Goal: Entertainment & Leisure: Consume media (video, audio)

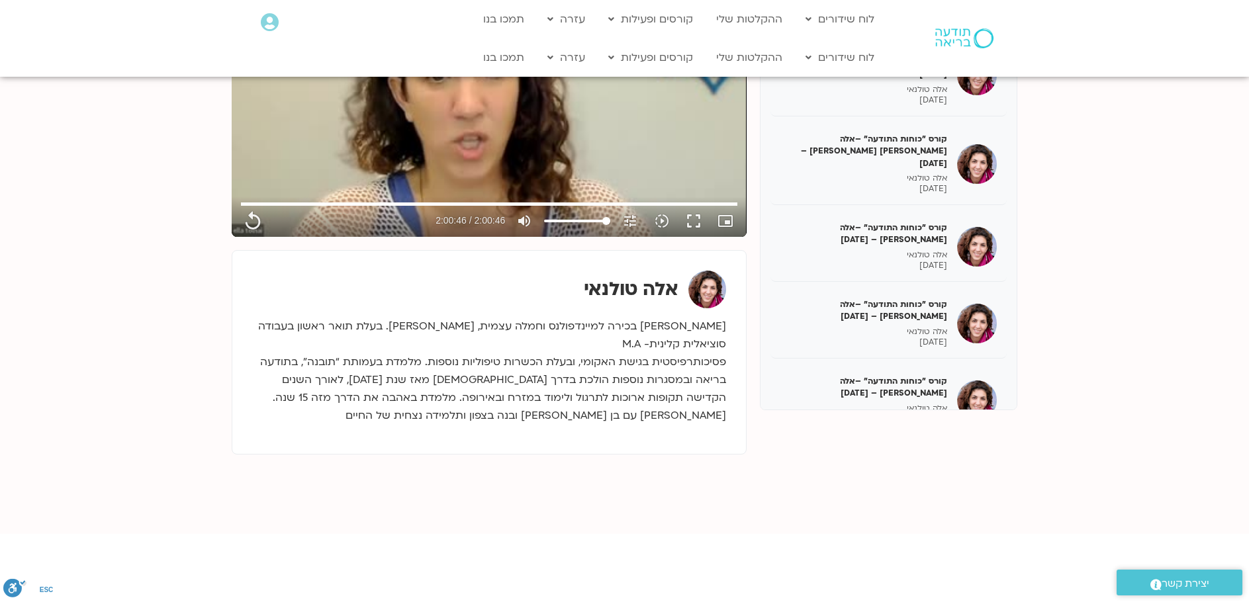
scroll to position [229, 0]
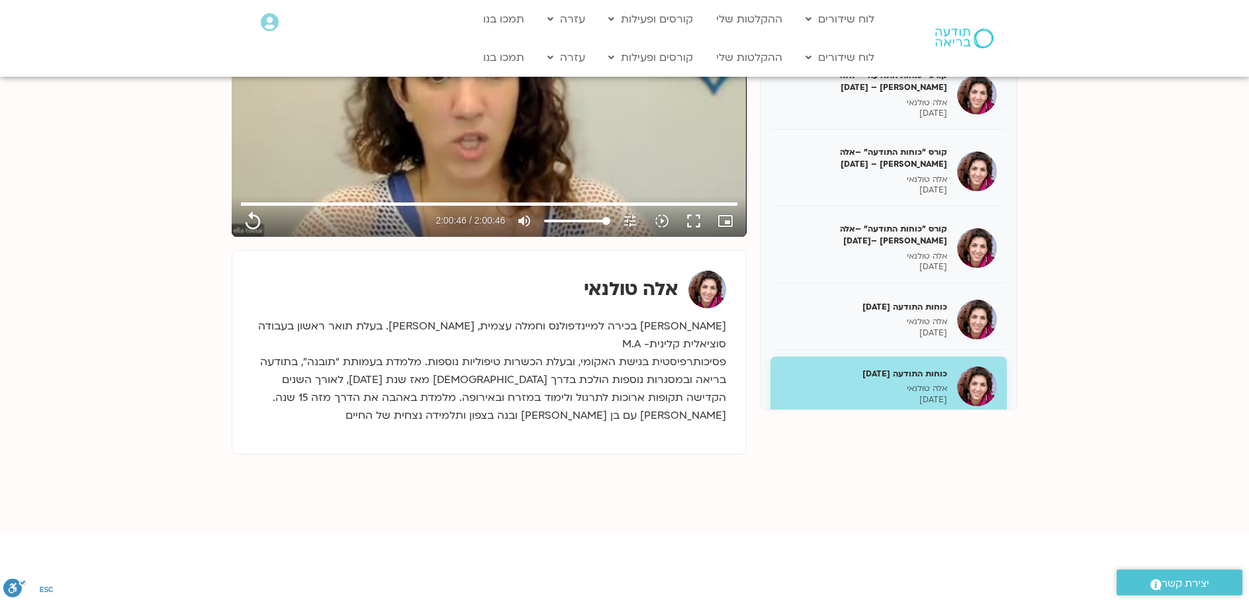
scroll to position [132, 0]
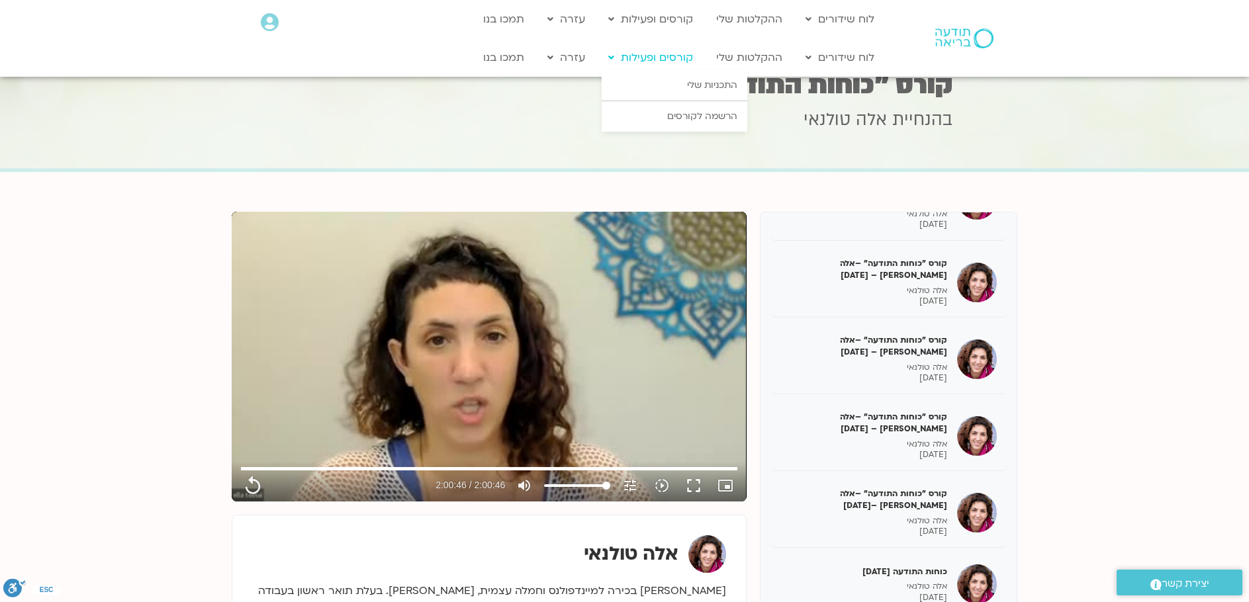
click at [665, 61] on link "קורסים ופעילות" at bounding box center [651, 57] width 98 height 25
click at [726, 52] on link "ההקלטות שלי" at bounding box center [749, 57] width 79 height 25
type input "7246.64"
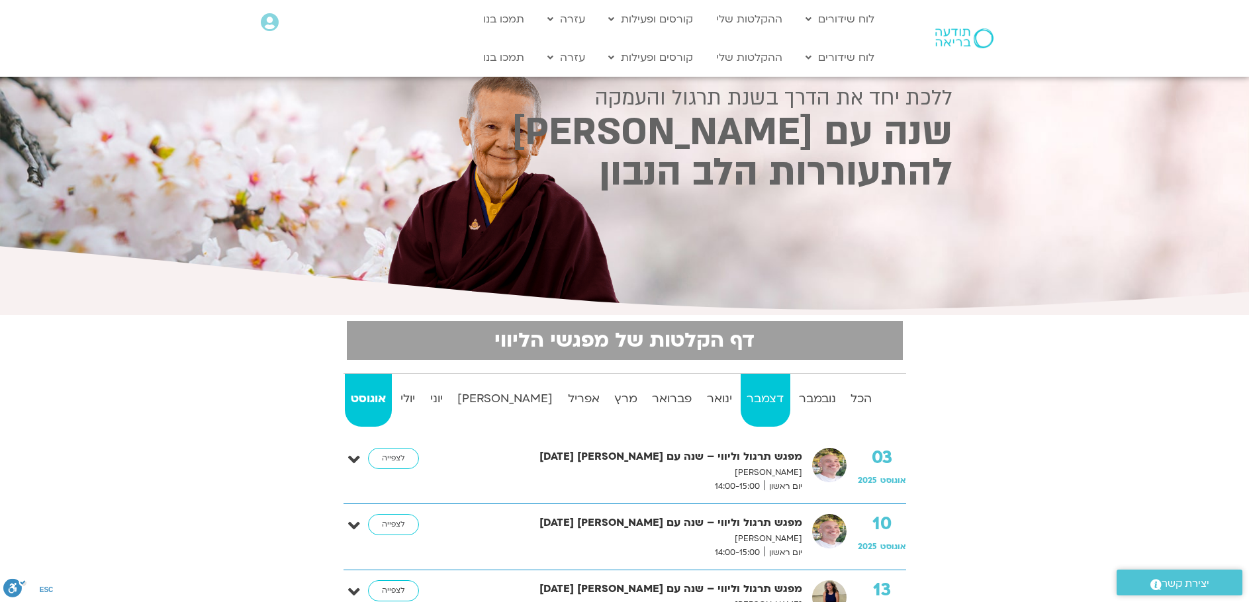
click at [741, 401] on strong "דצמבר" at bounding box center [765, 399] width 49 height 20
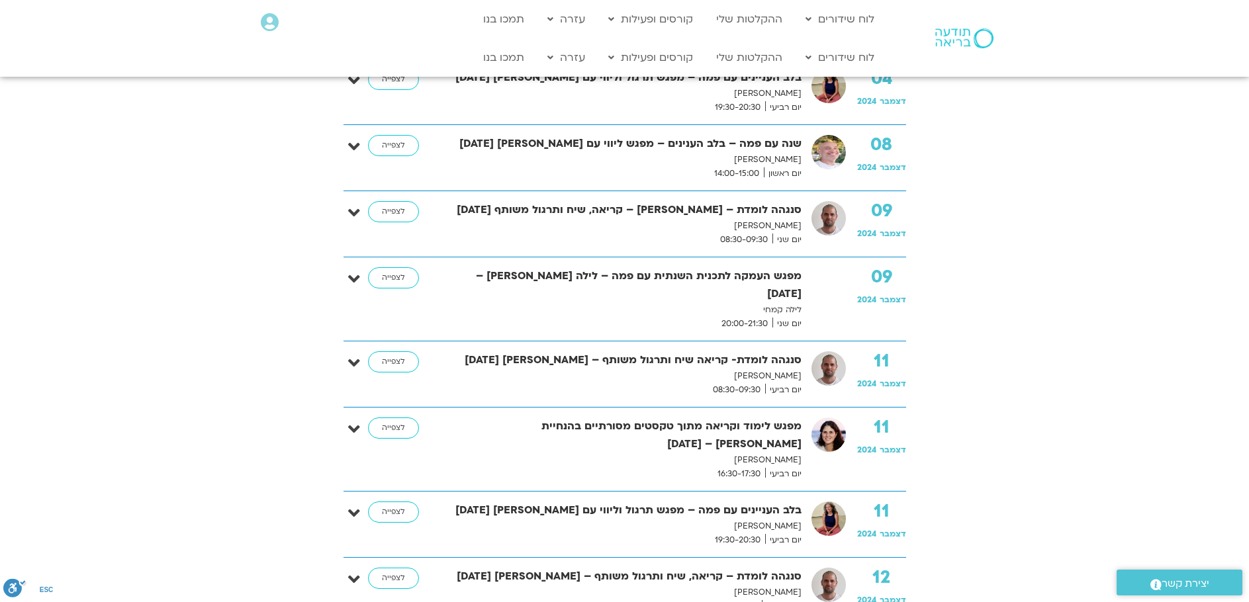
scroll to position [199, 0]
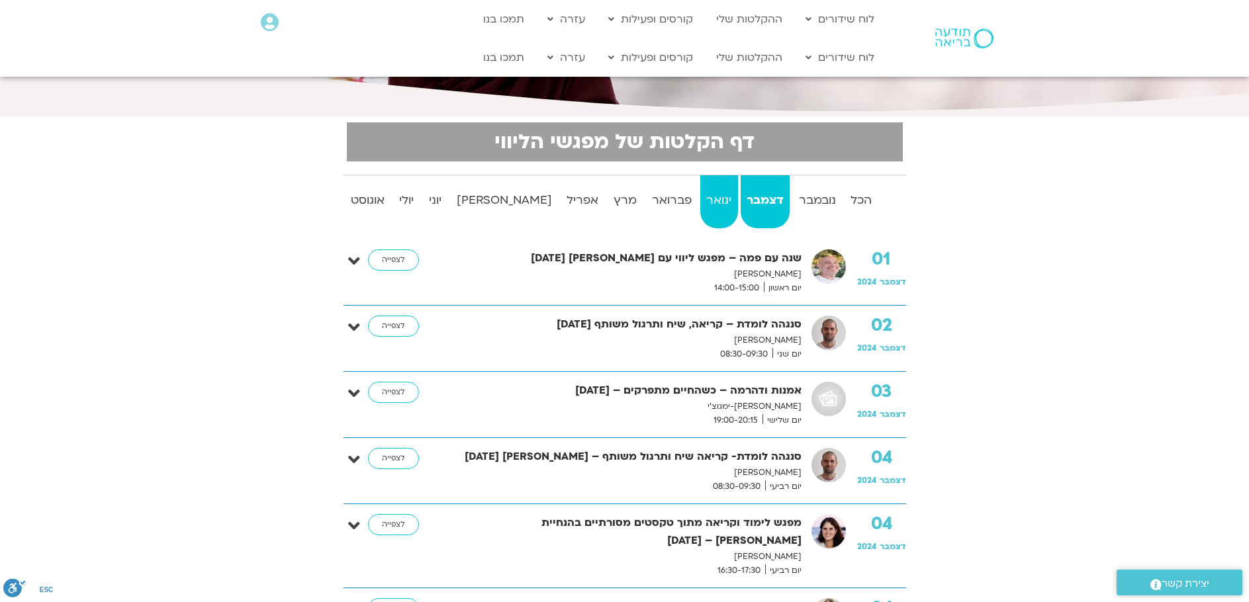
click at [704, 198] on strong "ינואר" at bounding box center [719, 201] width 38 height 20
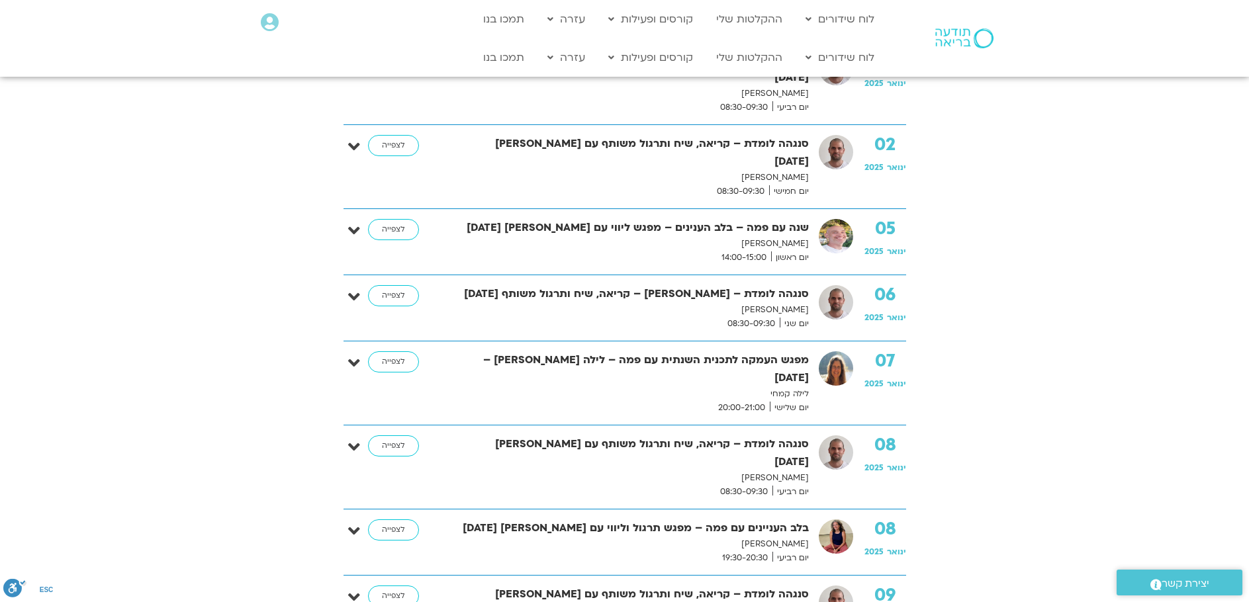
scroll to position [0, 0]
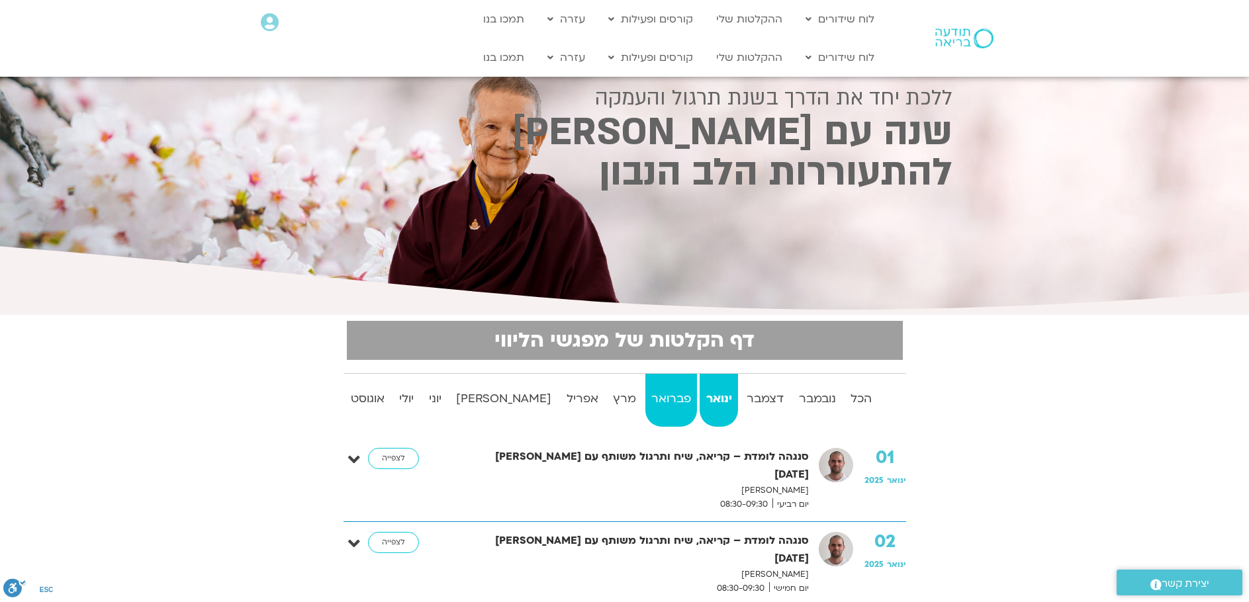
click at [645, 402] on strong "פברואר" at bounding box center [671, 399] width 52 height 20
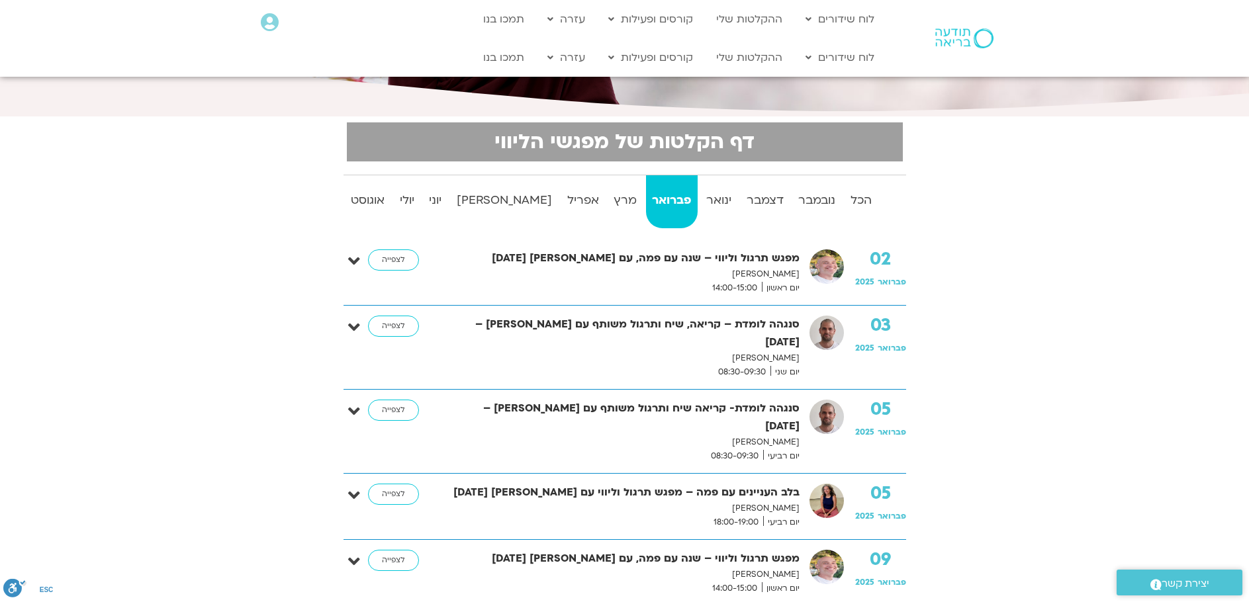
scroll to position [331, 0]
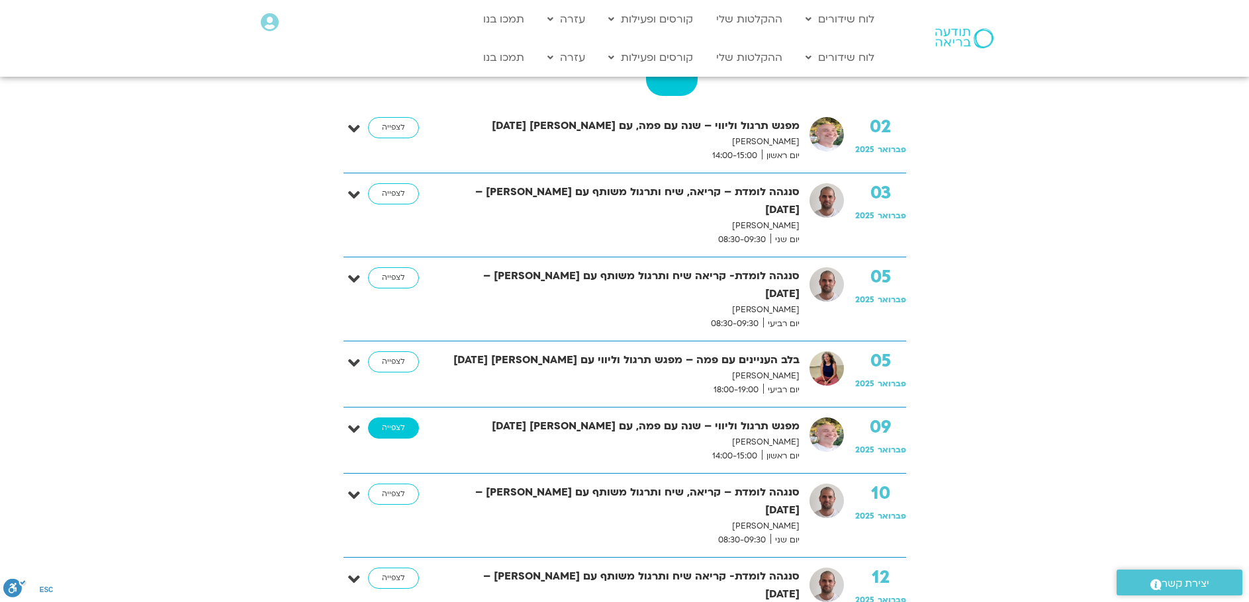
click at [397, 418] on link "לצפייה" at bounding box center [393, 428] width 51 height 21
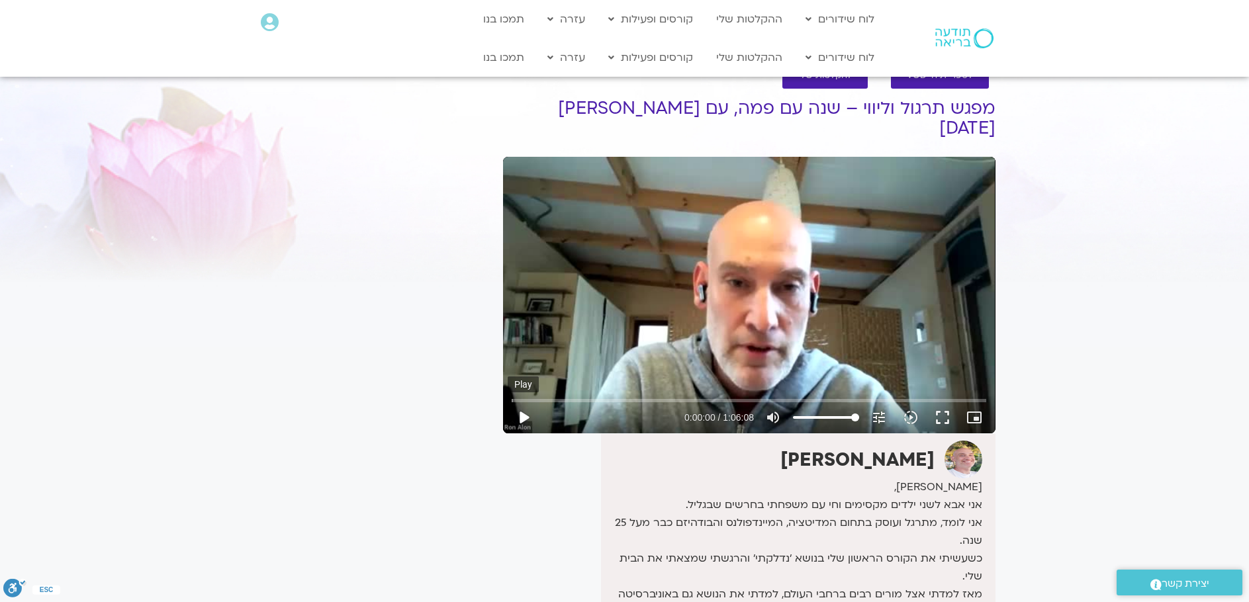
click at [524, 402] on button "play_arrow" at bounding box center [524, 418] width 32 height 32
click at [653, 397] on input "Seek" at bounding box center [749, 401] width 475 height 8
click at [663, 397] on input "Seek" at bounding box center [749, 401] width 475 height 8
click at [655, 397] on input "Seek" at bounding box center [749, 401] width 475 height 8
click at [661, 397] on input "Seek" at bounding box center [749, 401] width 475 height 8
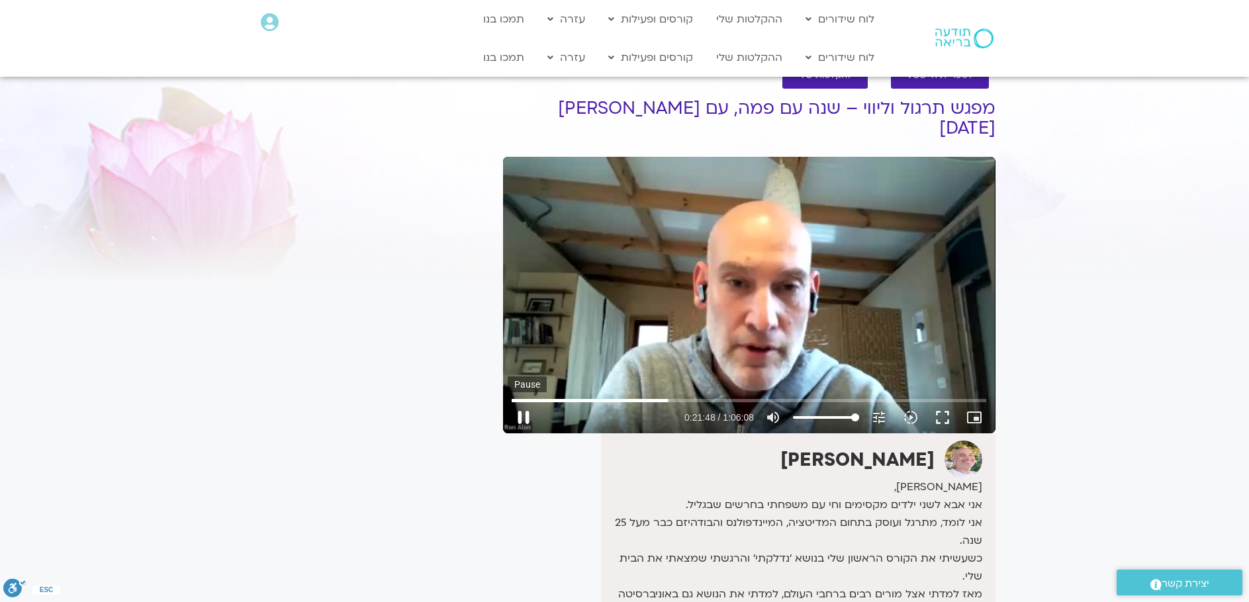
click at [528, 402] on button "pause" at bounding box center [524, 418] width 32 height 32
type input "1308.698409"
click at [508, 402] on button "play_arrow" at bounding box center [524, 418] width 32 height 32
click at [530, 402] on button "pause" at bounding box center [524, 418] width 32 height 32
click at [666, 397] on input "Seek" at bounding box center [749, 401] width 475 height 8
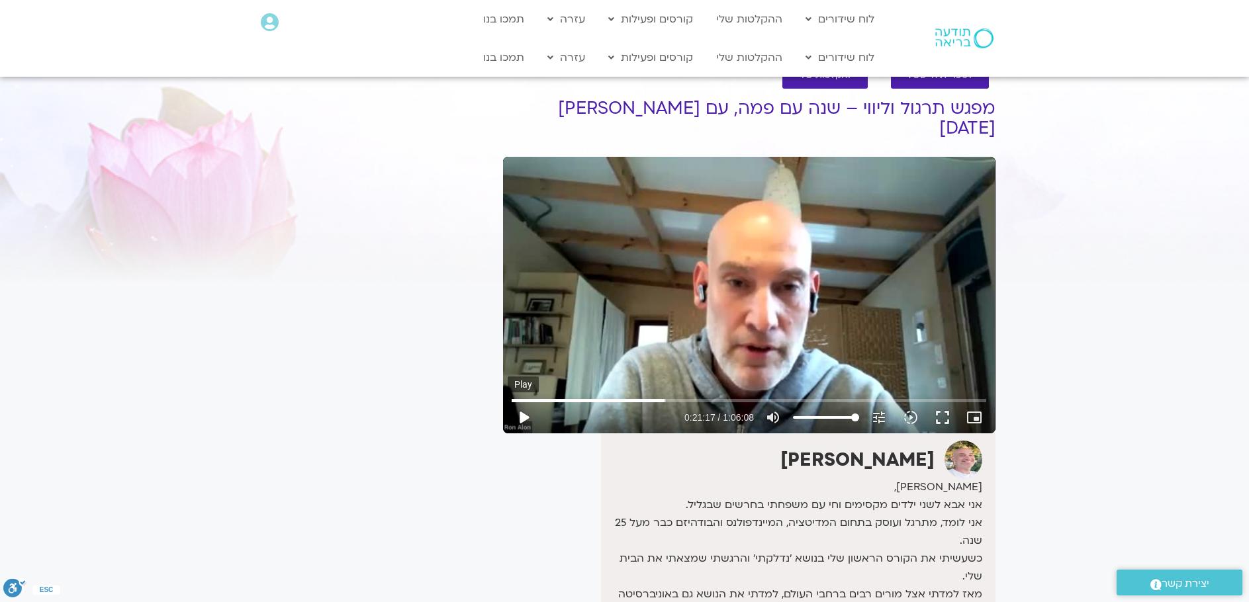
click at [526, 402] on button "play_arrow" at bounding box center [524, 418] width 32 height 32
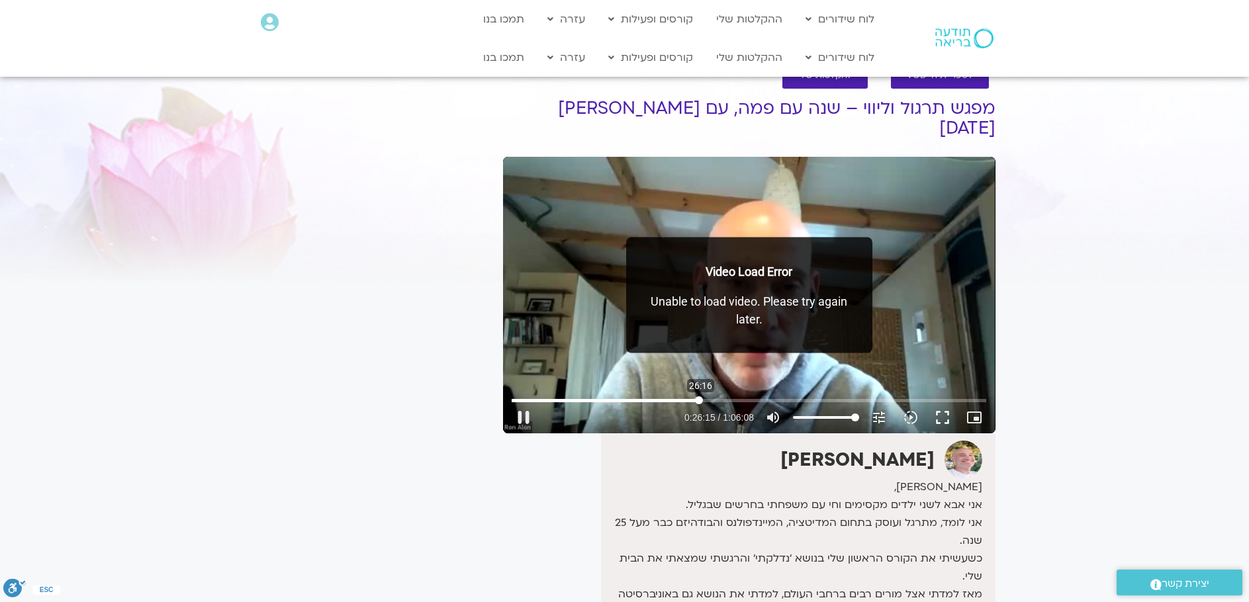
click at [699, 397] on input "Seek" at bounding box center [749, 401] width 475 height 8
click at [941, 402] on button "fullscreen" at bounding box center [943, 418] width 32 height 32
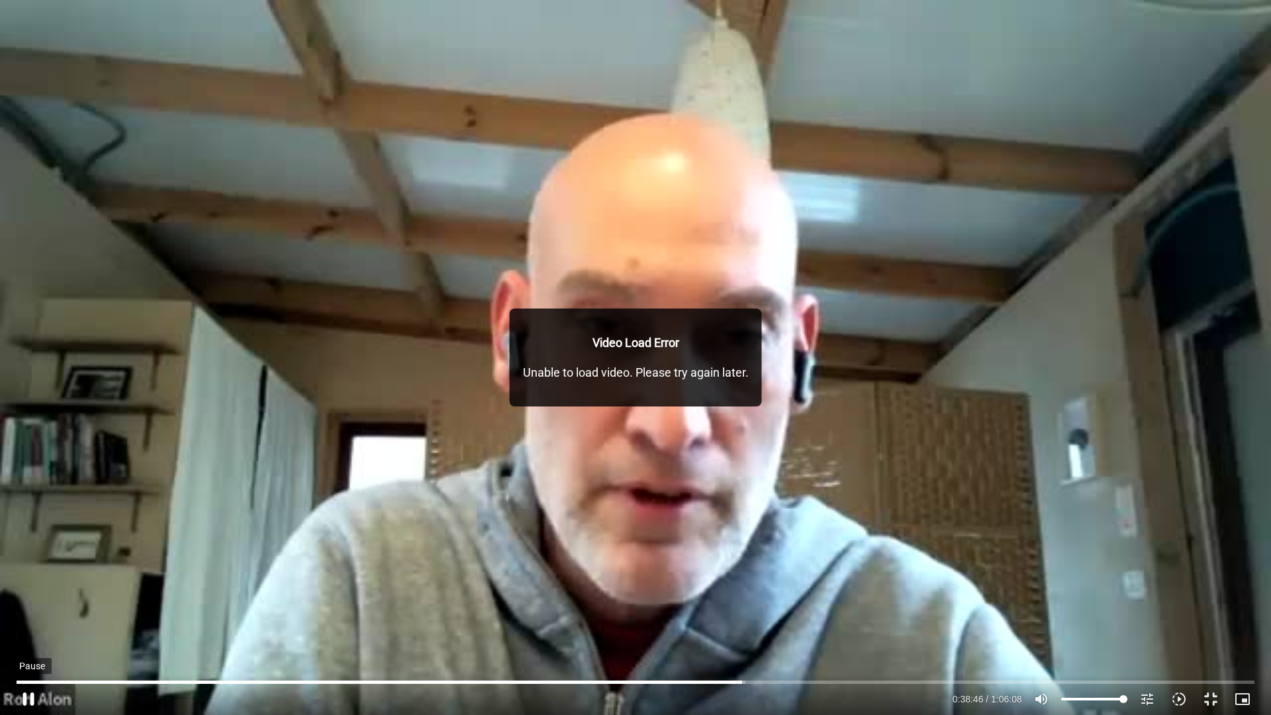
click at [30, 602] on button "pause" at bounding box center [29, 699] width 32 height 32
click at [13, 602] on button "play_arrow" at bounding box center [29, 699] width 32 height 32
click at [798, 602] on input "Seek" at bounding box center [636, 682] width 1238 height 8
click at [804, 602] on input "Seek" at bounding box center [636, 682] width 1238 height 8
click at [810, 602] on input "Seek" at bounding box center [636, 682] width 1238 height 8
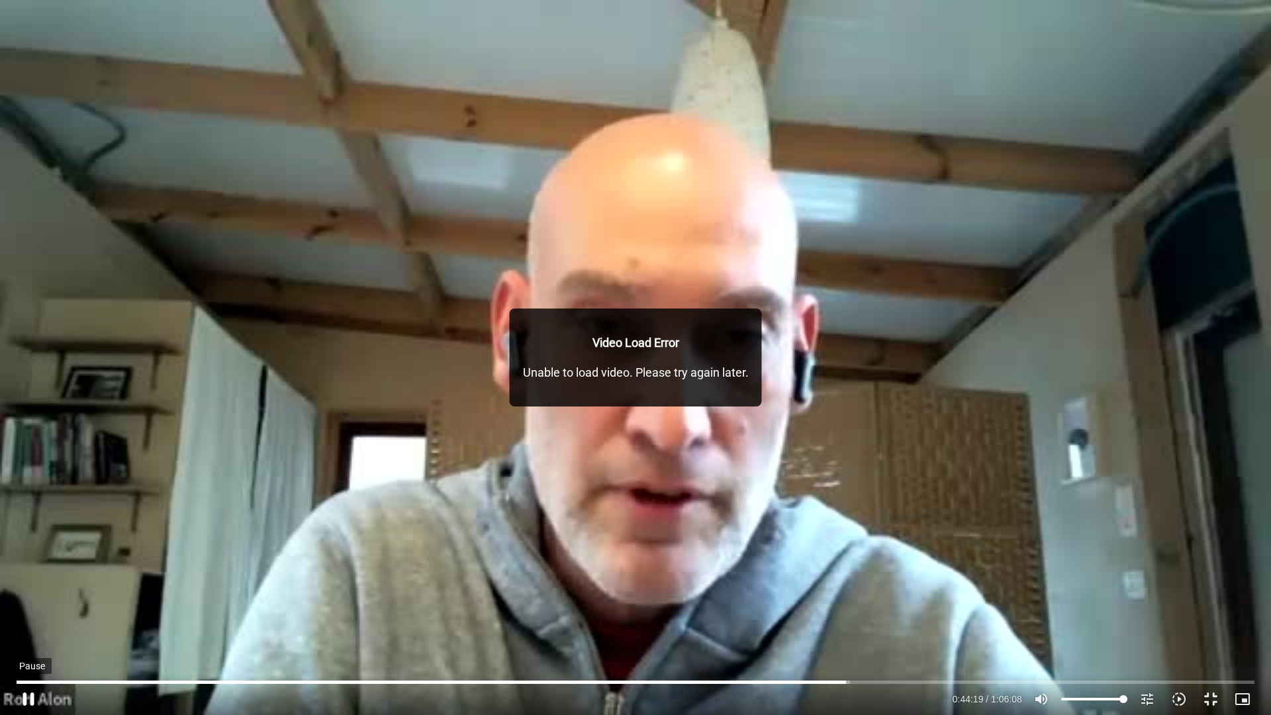
click at [21, 602] on button "pause" at bounding box center [29, 699] width 32 height 32
click at [28, 602] on button "play_arrow" at bounding box center [29, 699] width 32 height 32
click at [910, 602] on input "Seek" at bounding box center [636, 682] width 1238 height 8
click at [915, 602] on input "Seek" at bounding box center [636, 682] width 1238 height 8
click at [919, 602] on input "Seek" at bounding box center [636, 682] width 1238 height 8
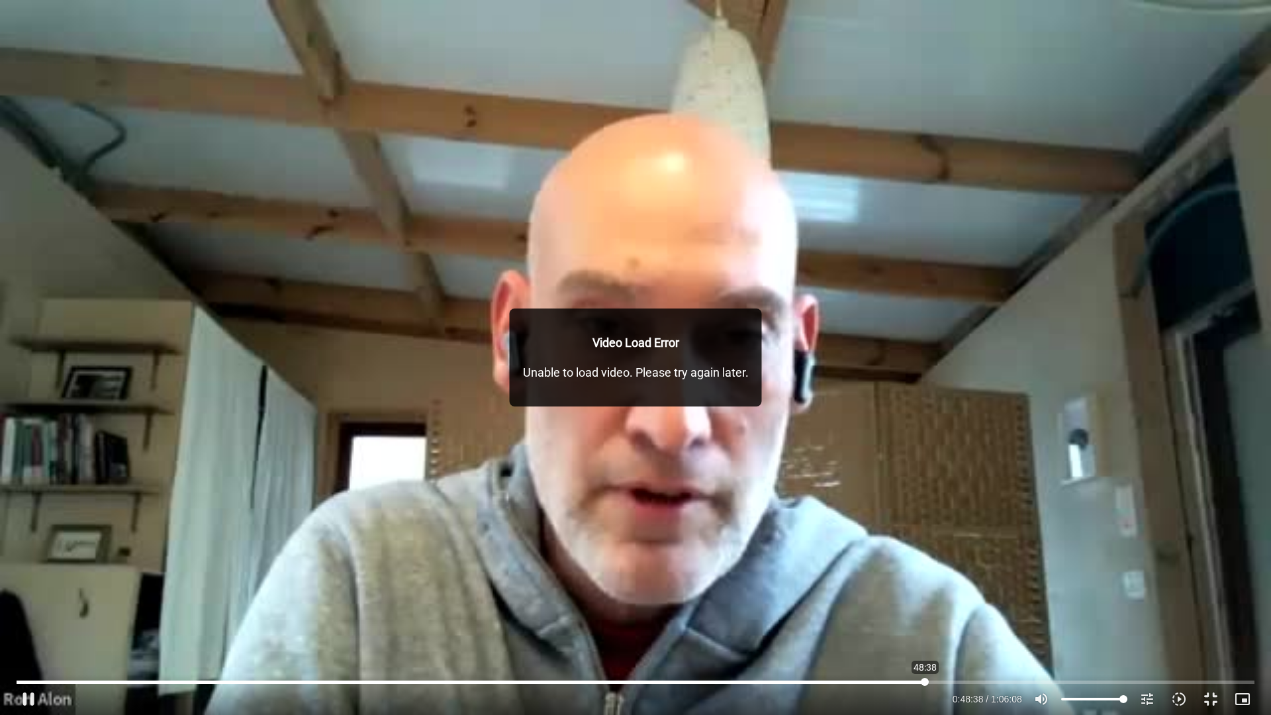
click at [925, 602] on input "Seek" at bounding box center [636, 682] width 1238 height 8
click at [931, 602] on input "Seek" at bounding box center [636, 682] width 1238 height 8
click at [979, 602] on input "Seek" at bounding box center [636, 682] width 1238 height 8
click at [985, 602] on input "Seek" at bounding box center [636, 682] width 1238 height 8
click at [994, 602] on input "Seek" at bounding box center [636, 682] width 1238 height 8
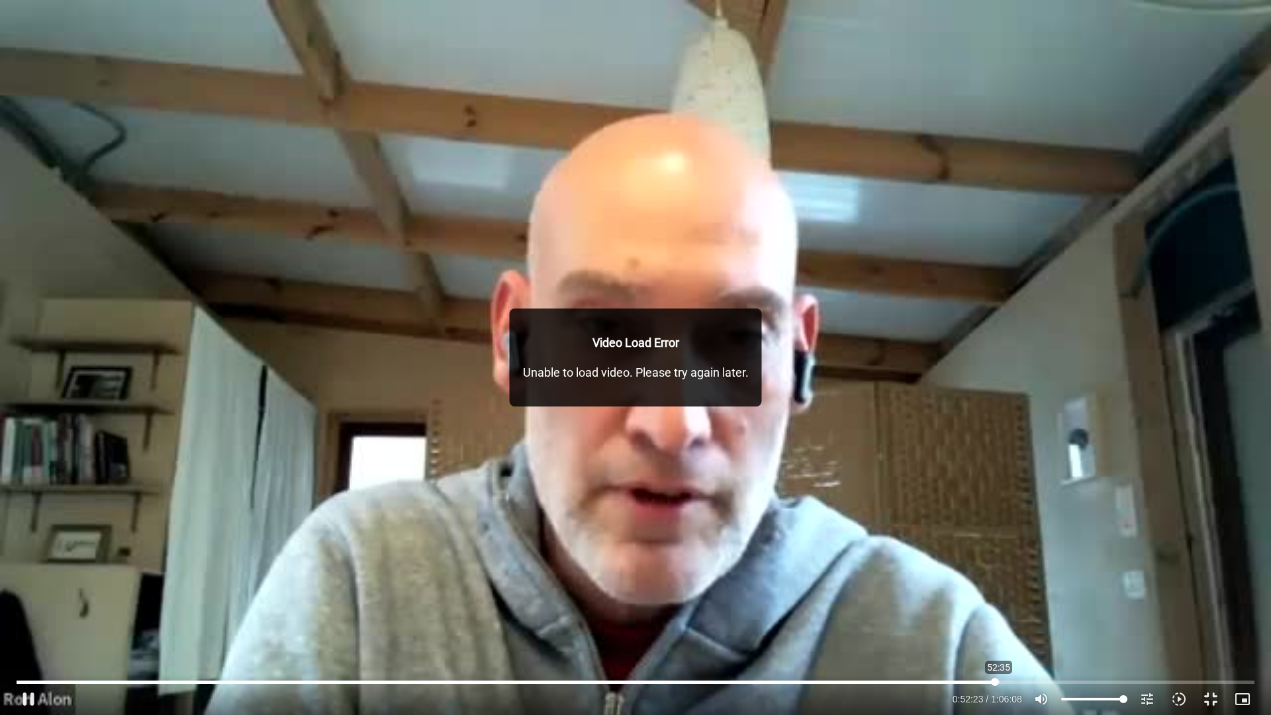
click at [998, 602] on input "Seek" at bounding box center [636, 682] width 1238 height 8
click at [1000, 602] on input "Seek" at bounding box center [636, 682] width 1238 height 8
click at [1006, 602] on input "Seek" at bounding box center [636, 682] width 1238 height 8
click at [1015, 602] on input "Seek" at bounding box center [636, 682] width 1238 height 8
click at [1021, 602] on input "Seek" at bounding box center [636, 682] width 1238 height 8
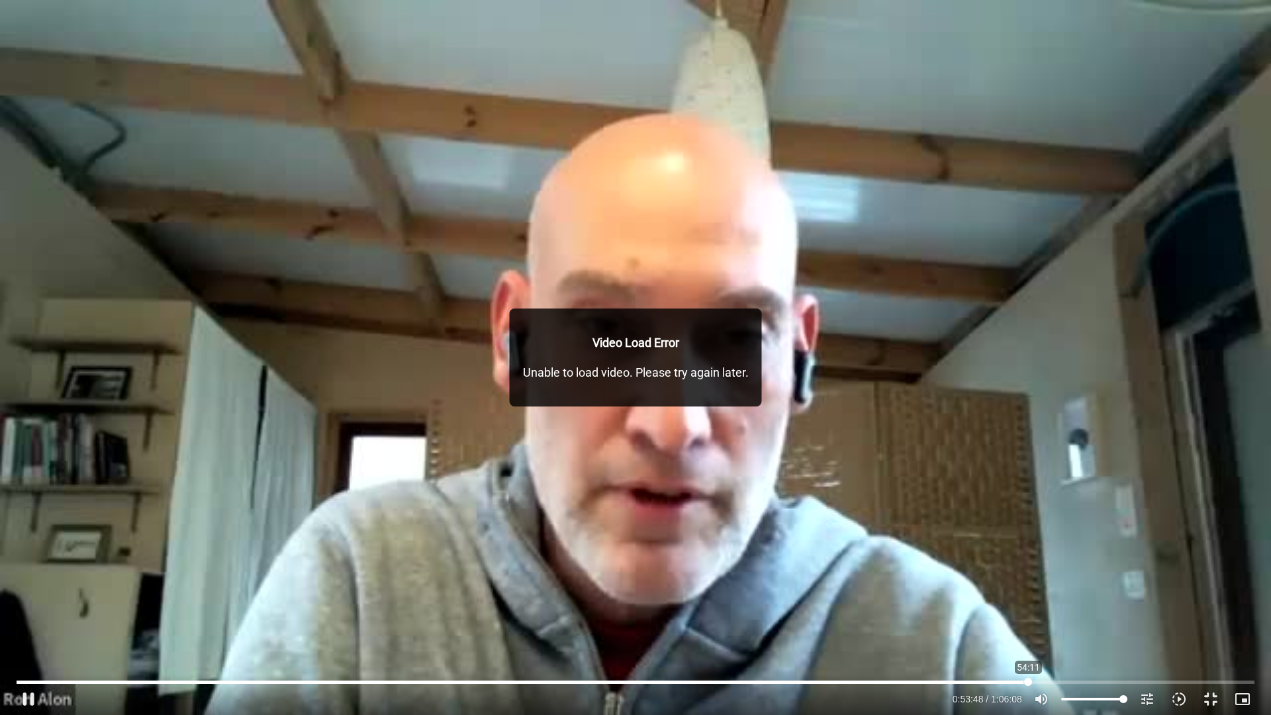
click at [1028, 602] on input "Seek" at bounding box center [636, 682] width 1238 height 8
click at [1036, 602] on input "Seek" at bounding box center [636, 682] width 1238 height 8
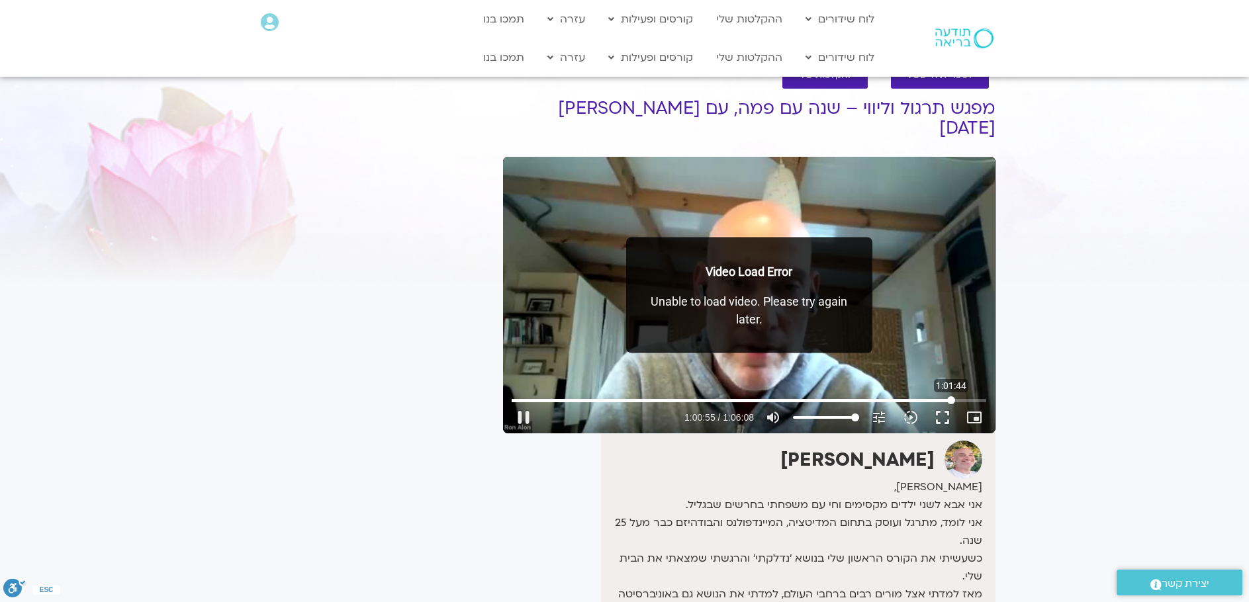
click at [951, 397] on input "Seek" at bounding box center [749, 401] width 475 height 8
click at [959, 397] on input "Seek" at bounding box center [749, 401] width 475 height 8
click at [965, 397] on input "Seek" at bounding box center [749, 401] width 475 height 8
type input "3968.76"
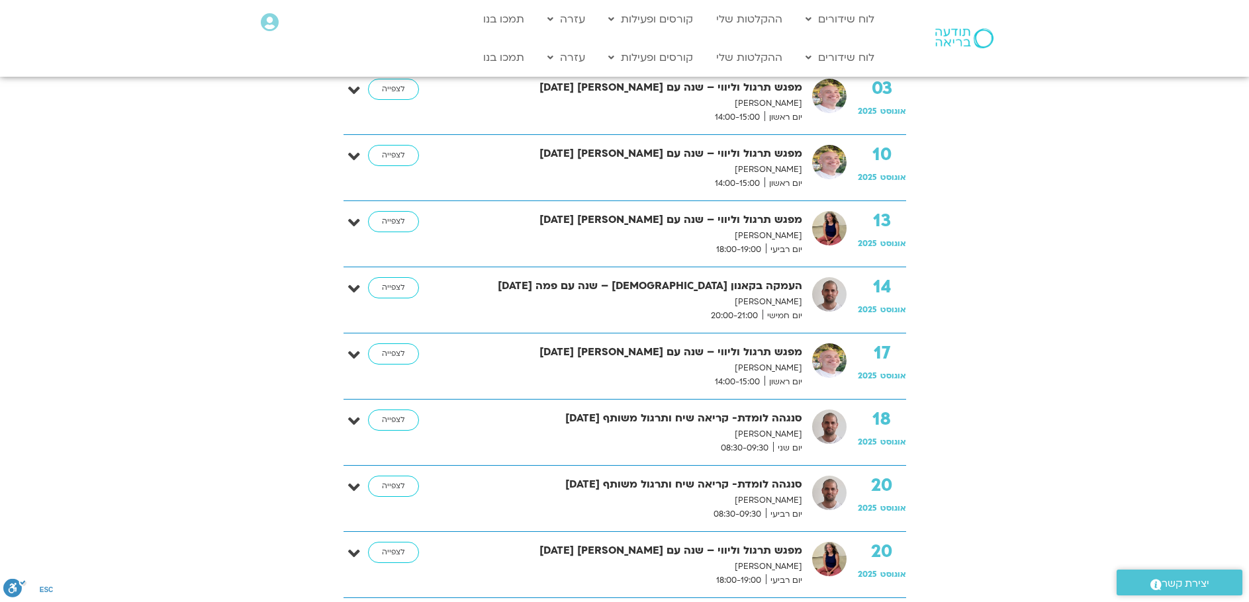
scroll to position [38, 0]
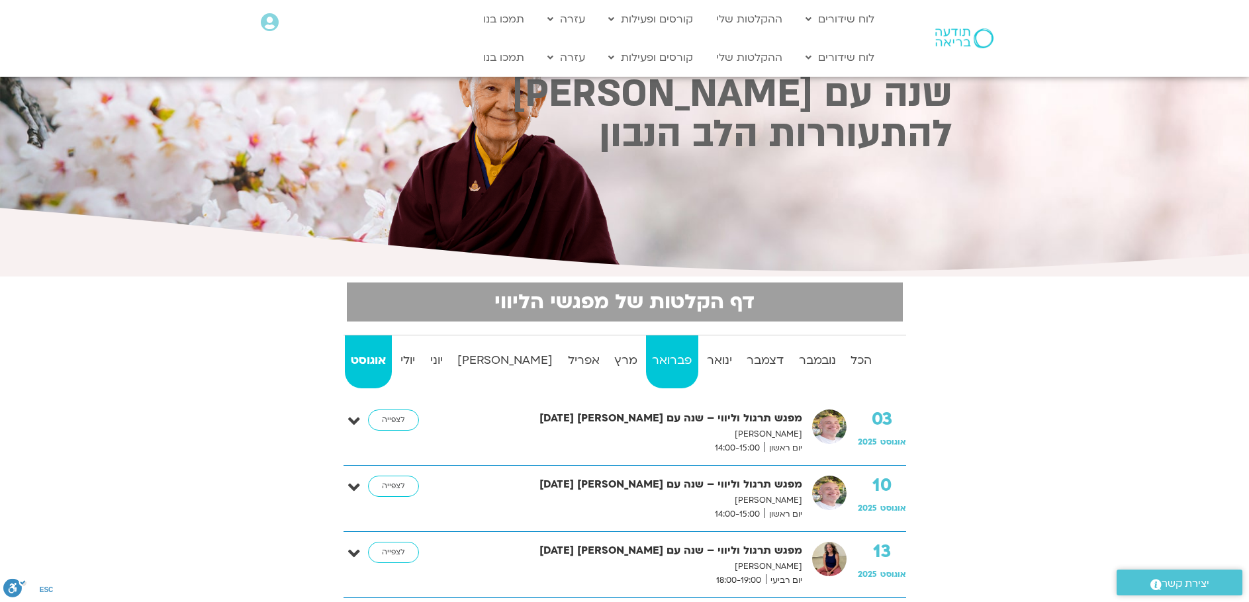
click at [646, 361] on strong "פברואר" at bounding box center [672, 361] width 52 height 20
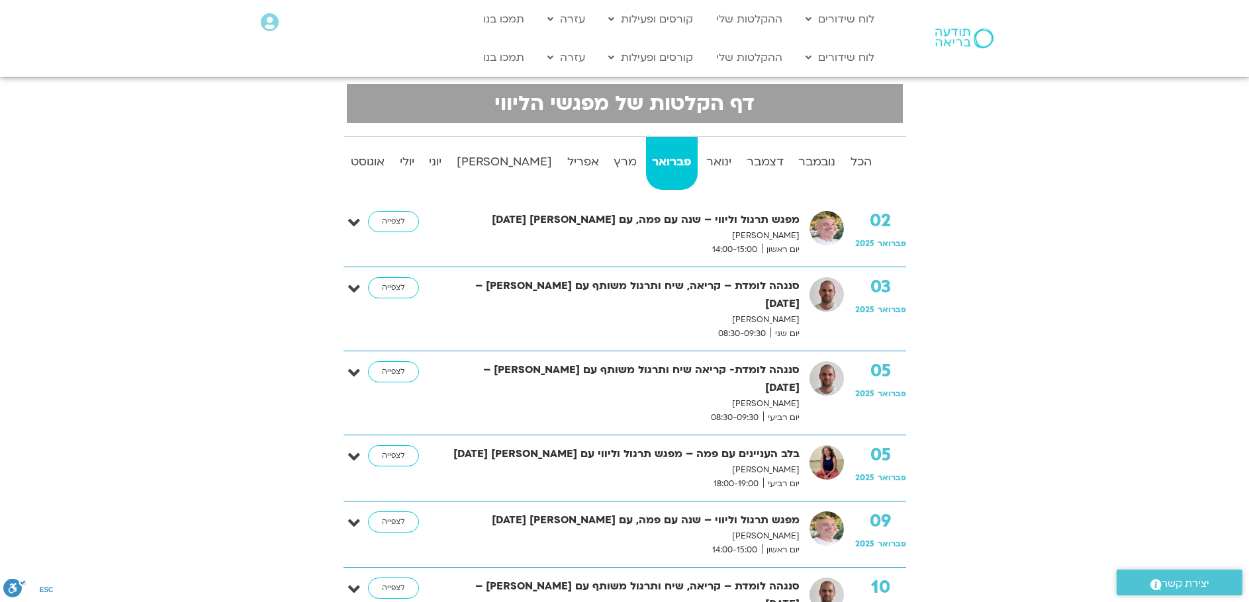
scroll to position [303, 0]
